Goal: Information Seeking & Learning: Check status

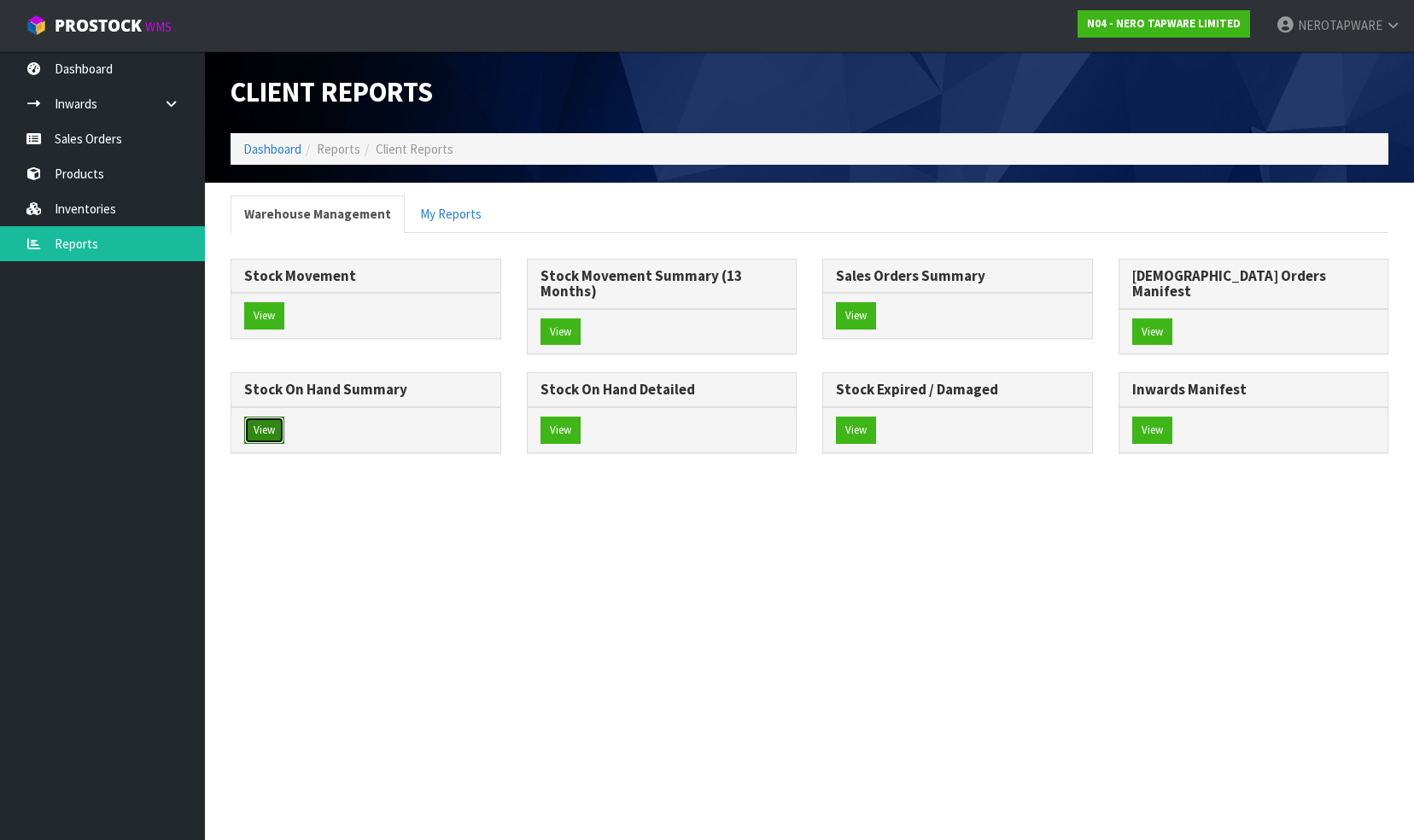
click at [284, 416] on button "View" at bounding box center [265, 430] width 40 height 28
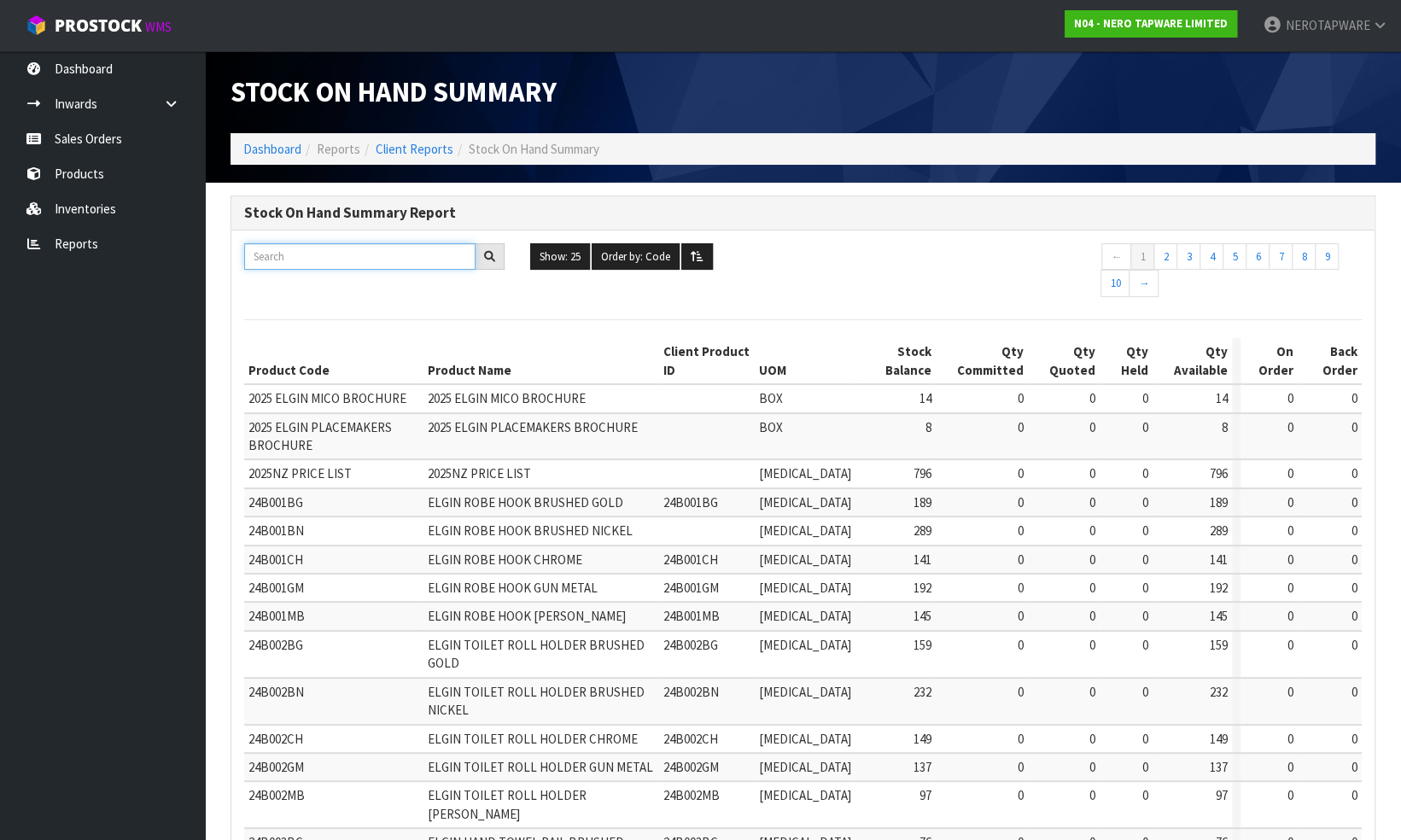
click at [282, 253] on input "text" at bounding box center [360, 256] width 232 height 27
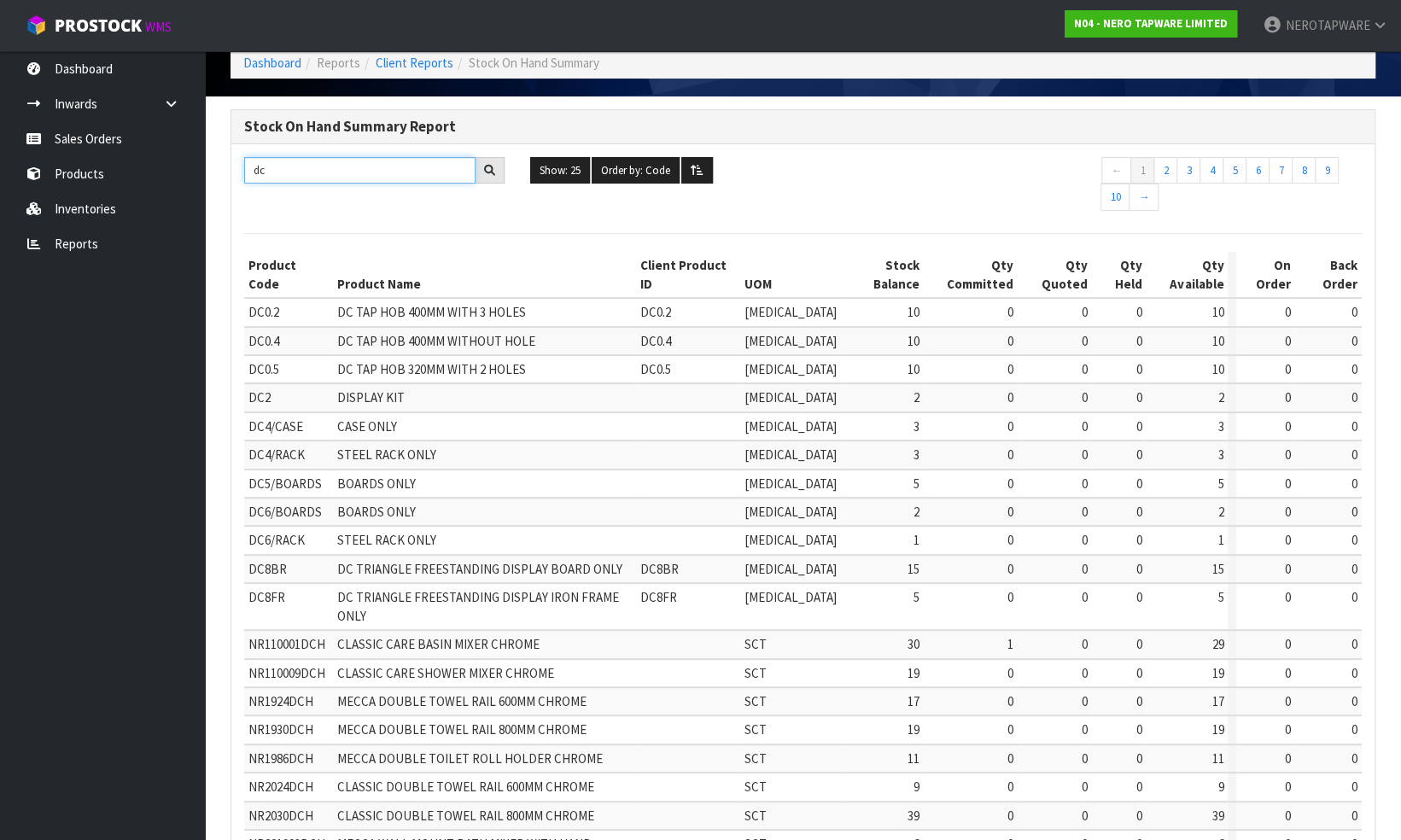
scroll to position [85, 0]
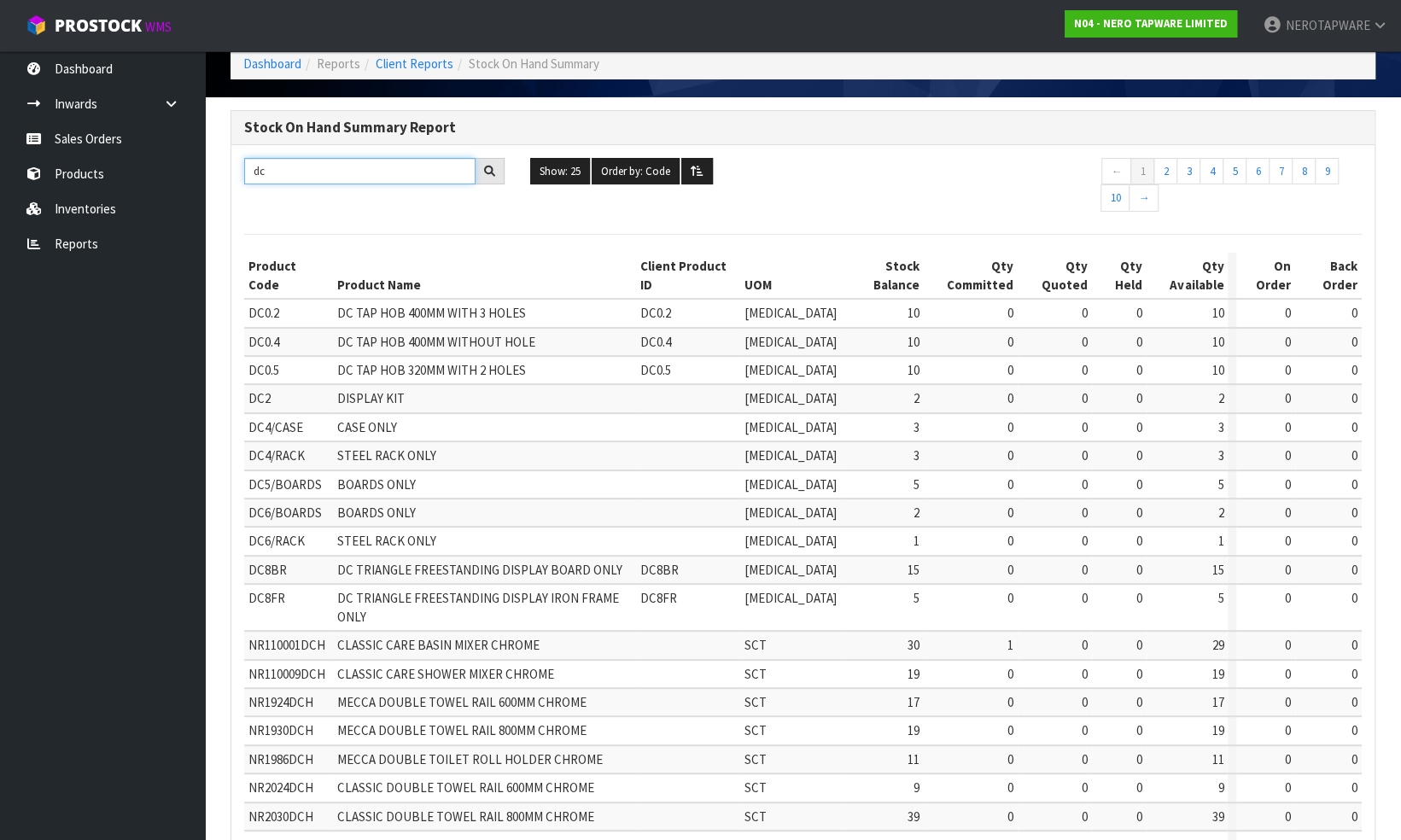
click at [347, 174] on input "dc" at bounding box center [360, 171] width 232 height 27
type input "d"
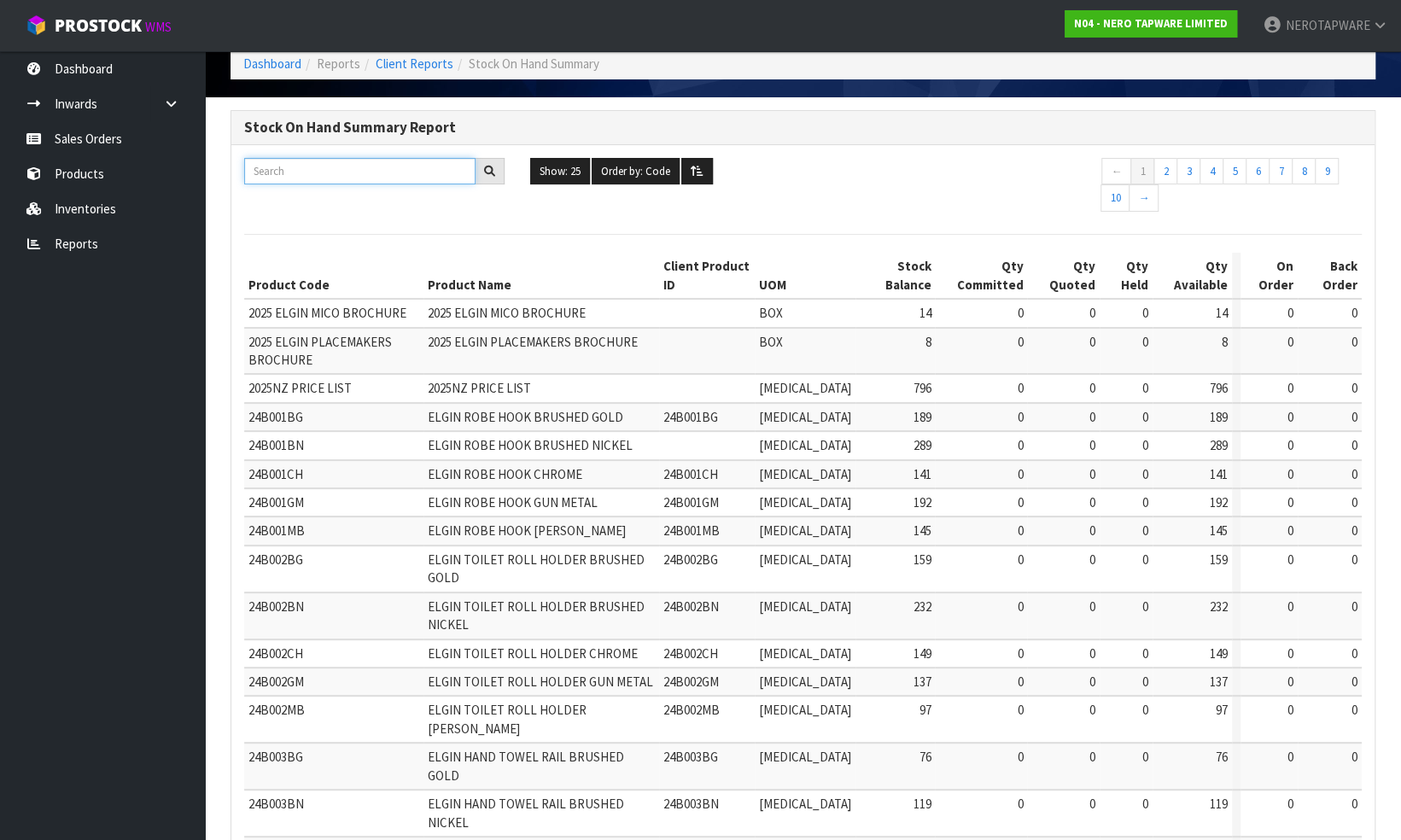
paste input "NR110007100CH"
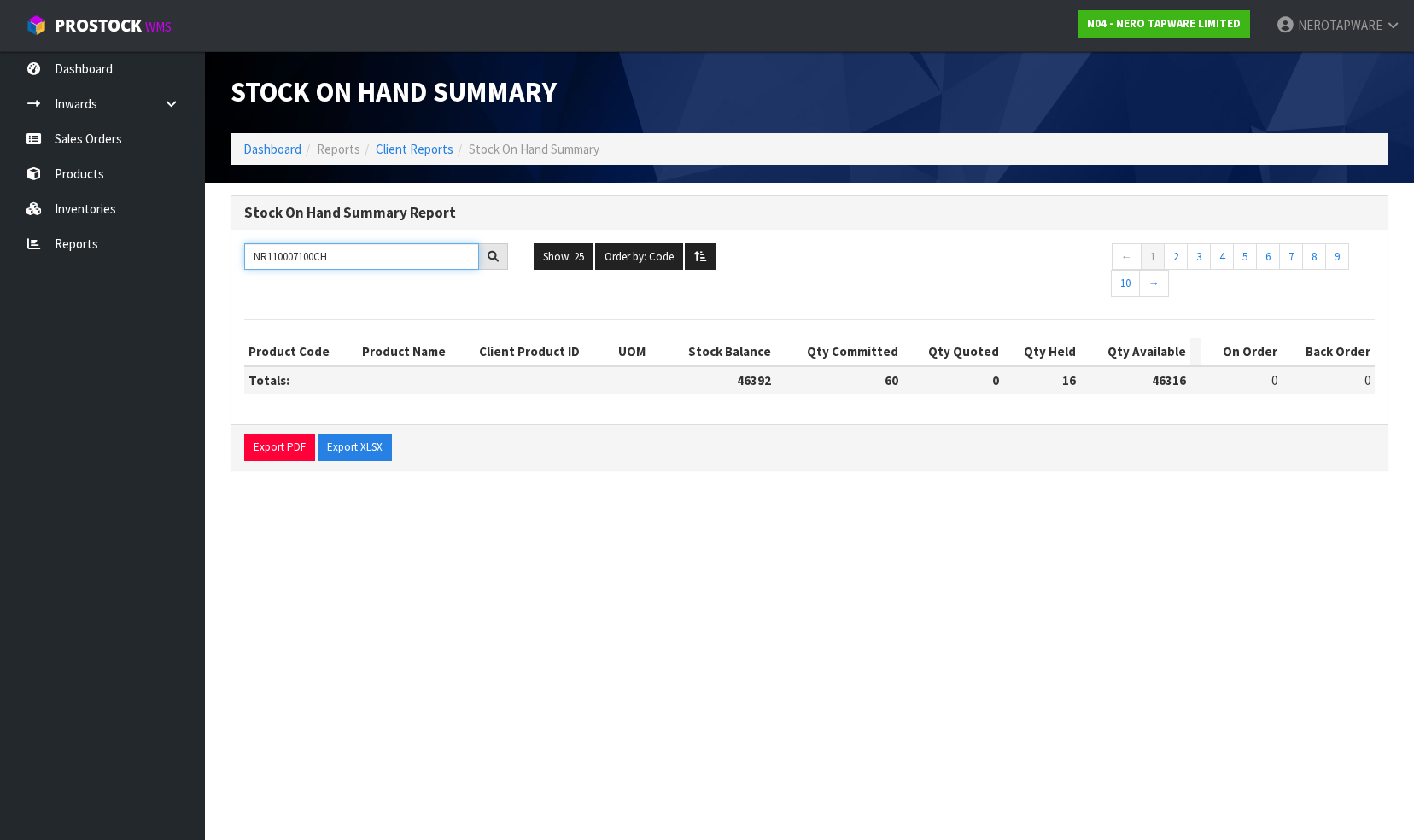
type input "NR110007100CH"
drag, startPoint x: 348, startPoint y: 256, endPoint x: 213, endPoint y: 254, distance: 135.0
click at [209, 253] on section "Stock On Hand Summary Report NR110007100CH Show: 25 5 10 25 50 100 ALL Order by…" at bounding box center [809, 342] width 1209 height 318
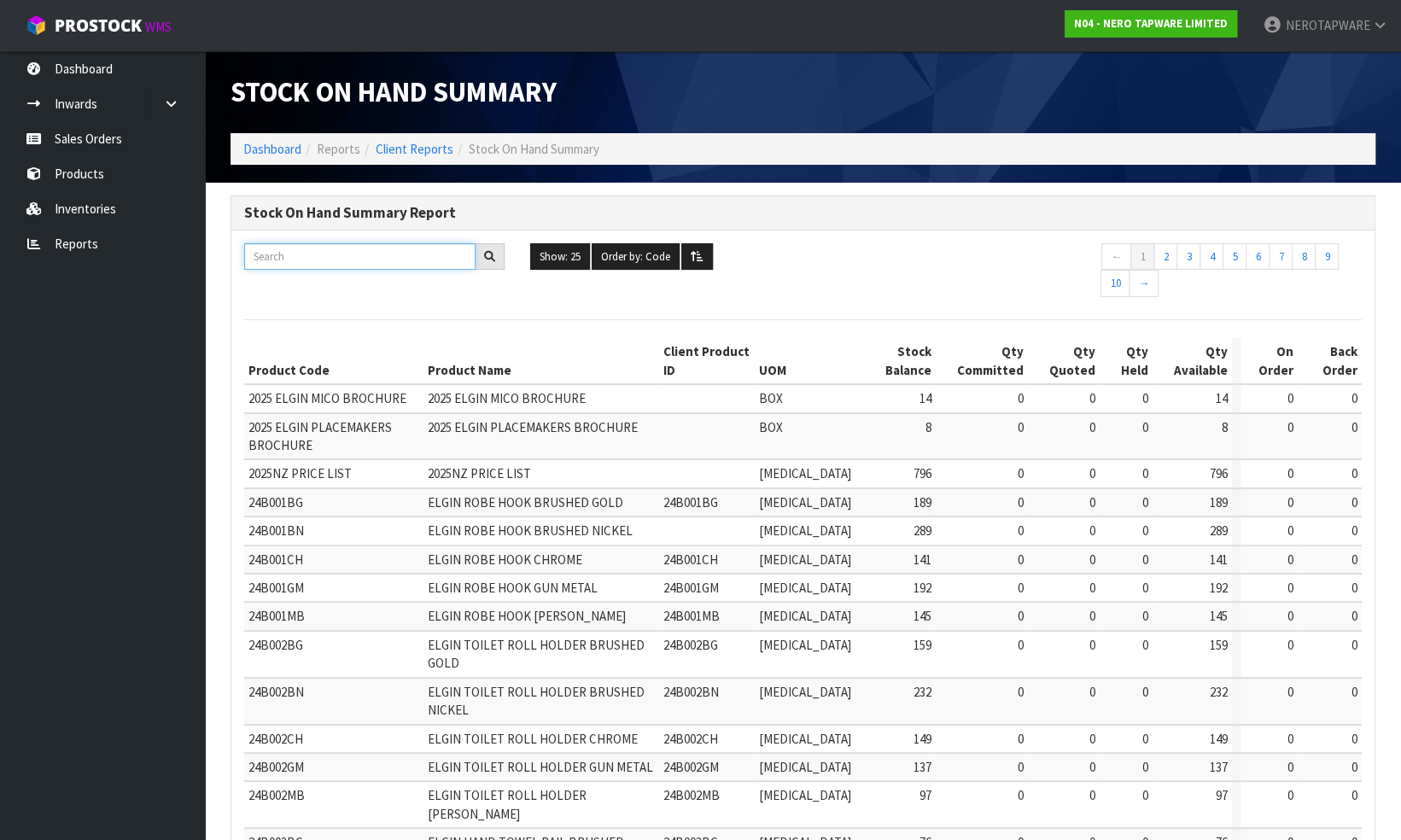
click at [313, 255] on input "text" at bounding box center [360, 256] width 232 height 27
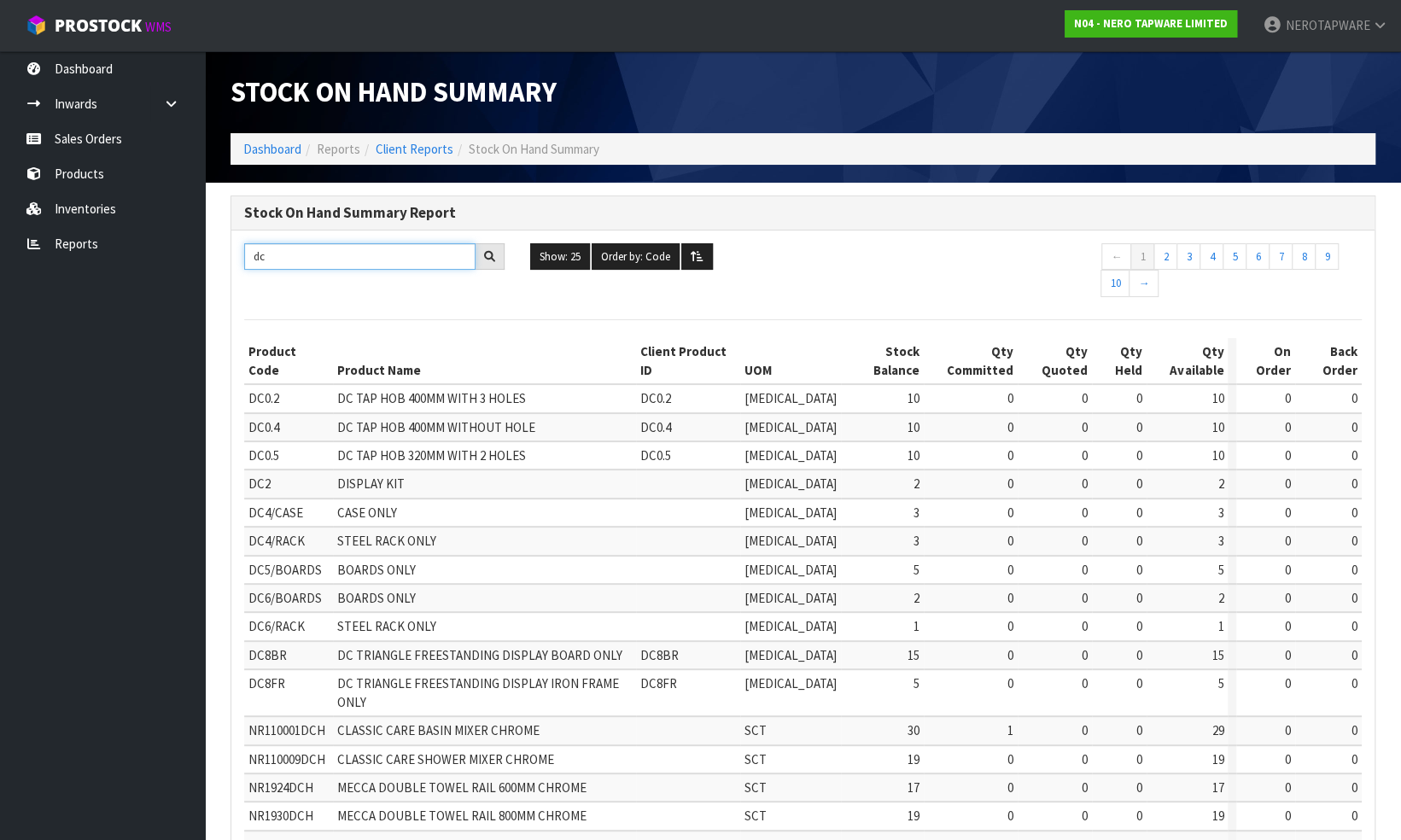
type input "dc"
click at [86, 135] on link "Sales Orders" at bounding box center [102, 139] width 205 height 35
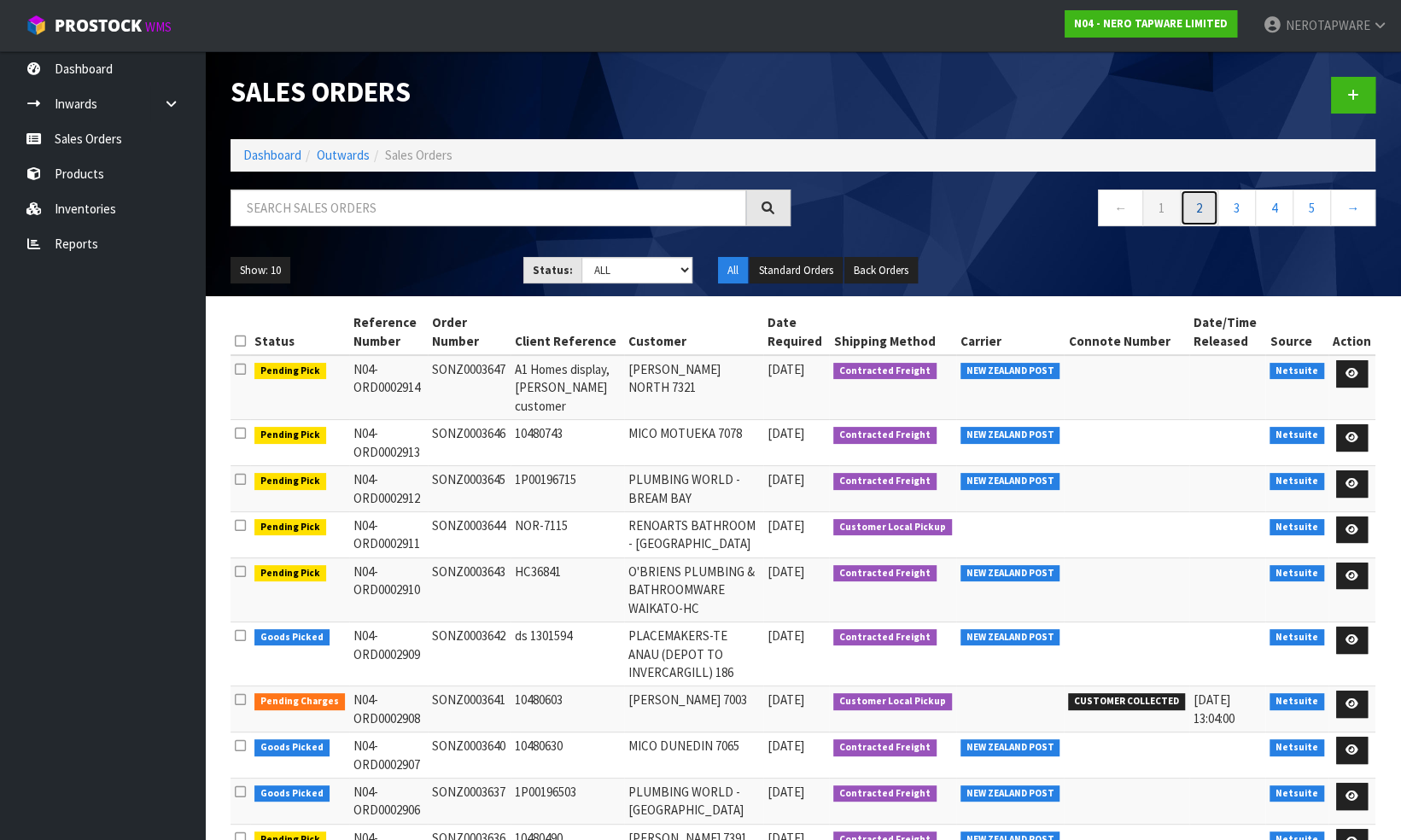
click at [1200, 215] on link "2" at bounding box center [1200, 208] width 39 height 37
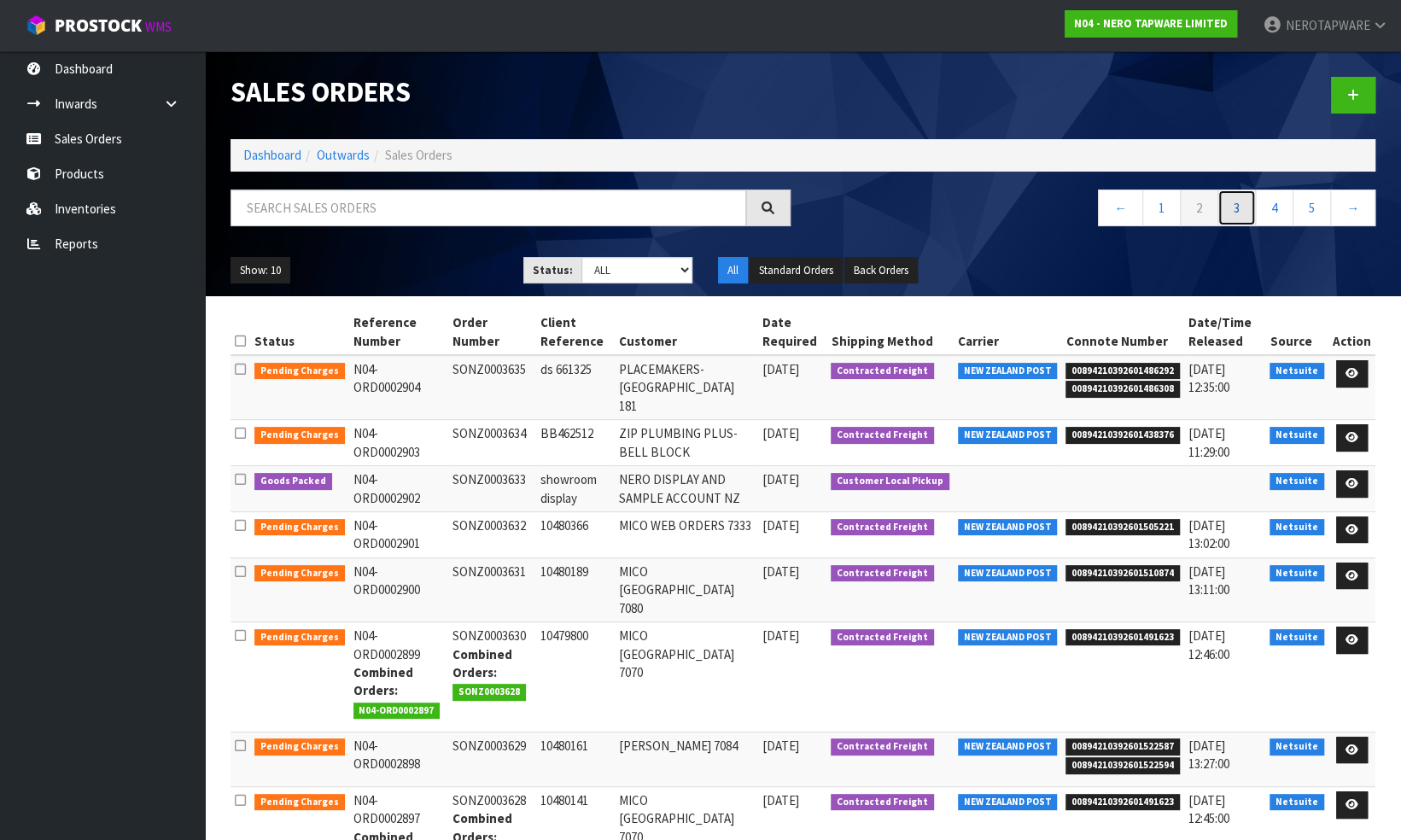
click at [1236, 207] on link "3" at bounding box center [1237, 208] width 39 height 37
